Goal: Navigation & Orientation: Find specific page/section

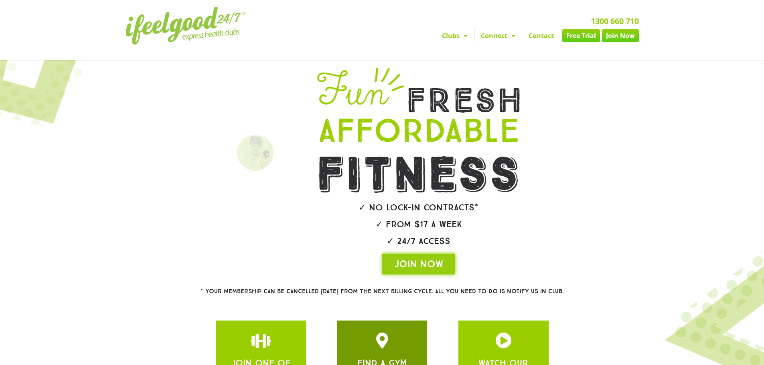
scroll to position [80, 0]
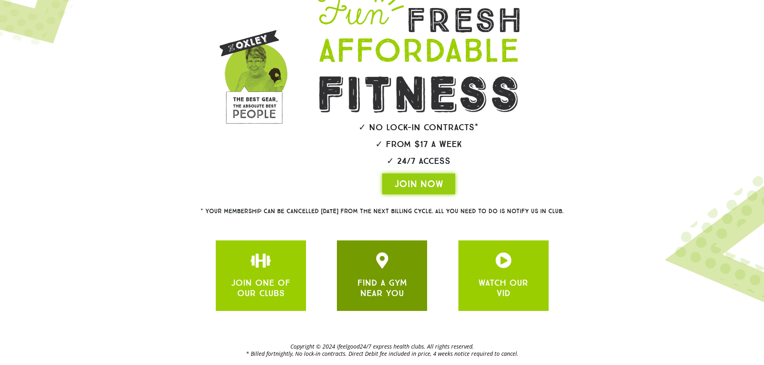
click at [379, 277] on link "FIND A GYM NEAR YOU" at bounding box center [382, 287] width 50 height 21
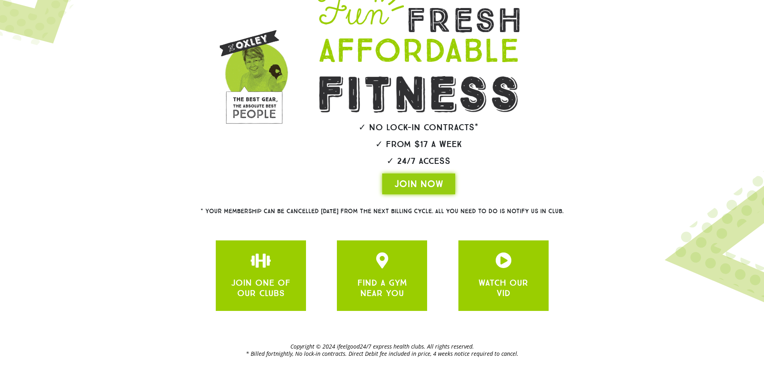
scroll to position [96, 0]
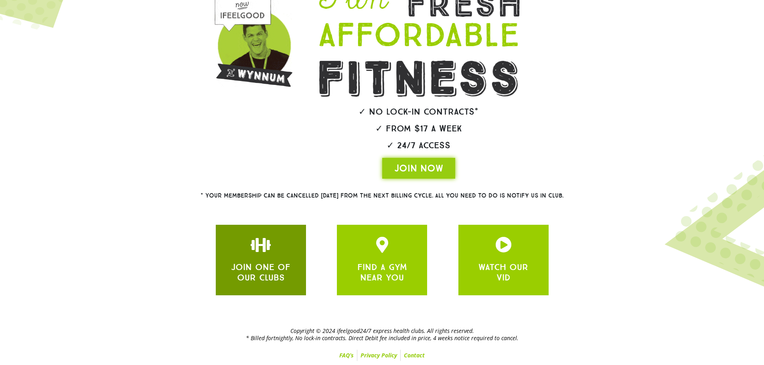
click at [275, 282] on link "JOIN ONE OF OUR CLUBS" at bounding box center [260, 272] width 59 height 21
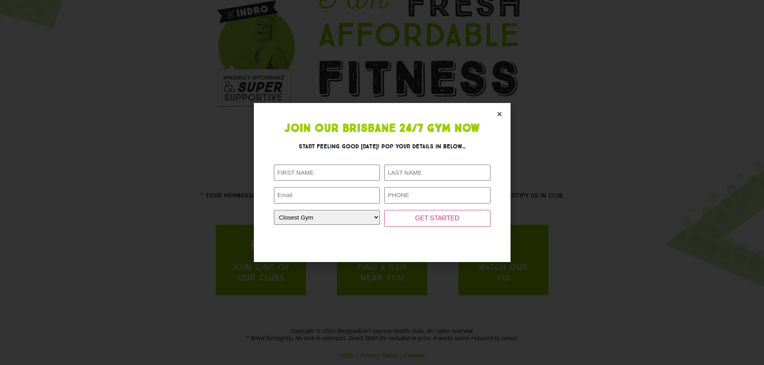
click at [495, 113] on section "Join Our Brisbane 24/7 Gym Now Start feeling good today! Pop your details in be…" at bounding box center [382, 182] width 257 height 159
click at [496, 115] on icon "Close" at bounding box center [499, 114] width 6 height 6
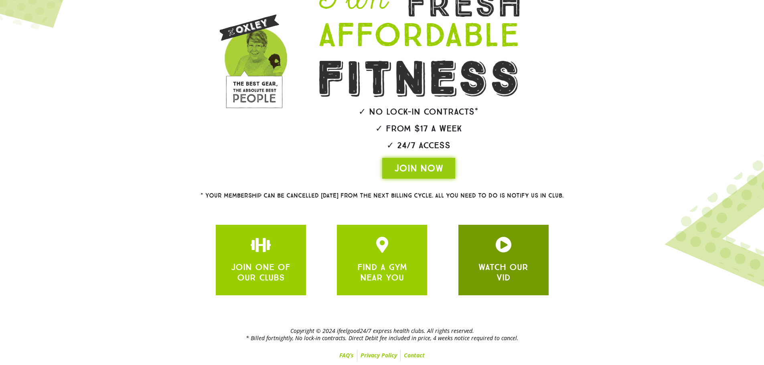
click at [517, 282] on h3 "WATCH OUR VID" at bounding box center [503, 272] width 66 height 21
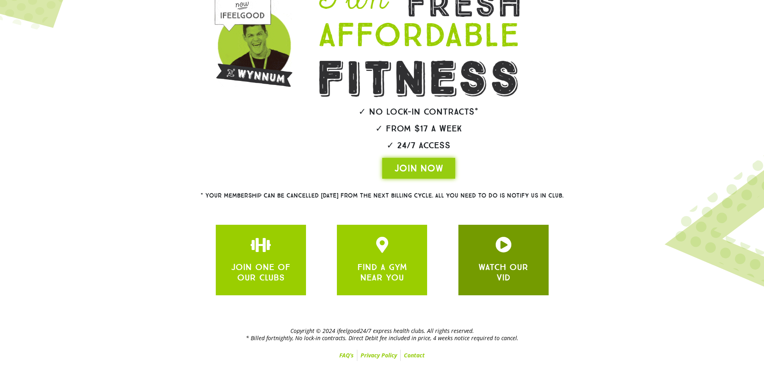
click at [501, 243] on icon "JOIN ONE OF OUR CLUBS" at bounding box center [503, 245] width 16 height 16
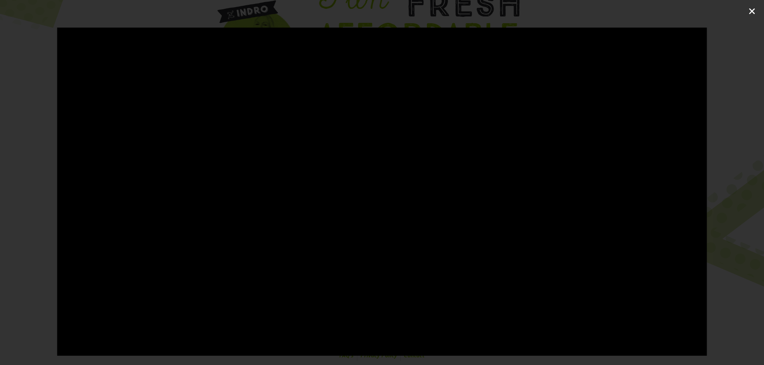
click at [753, 8] on icon "Close (Esc)" at bounding box center [752, 11] width 8 height 8
